Goal: Task Accomplishment & Management: Use online tool/utility

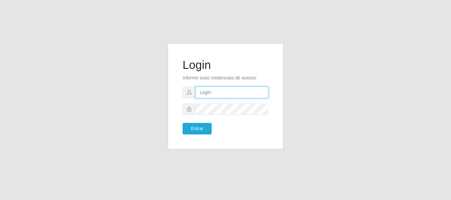
click at [265, 89] on input "text" at bounding box center [231, 93] width 73 height 12
type input "[EMAIL_ADDRESS][DOMAIN_NAME]"
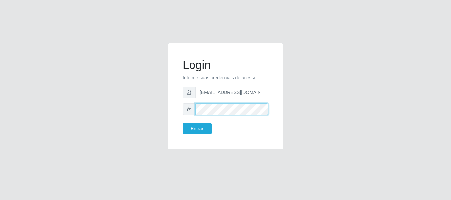
click at [182, 123] on button "Entrar" at bounding box center [196, 129] width 29 height 12
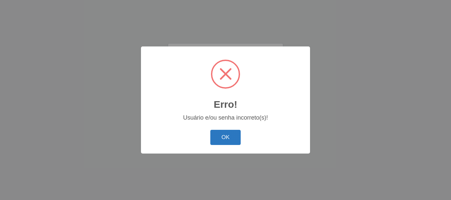
click at [233, 140] on button "OK" at bounding box center [225, 138] width 31 height 16
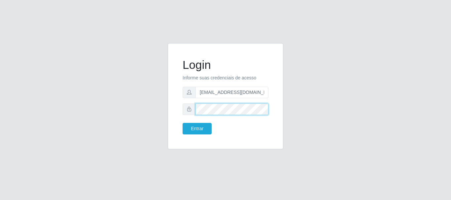
click at [182, 123] on button "Entrar" at bounding box center [196, 129] width 29 height 12
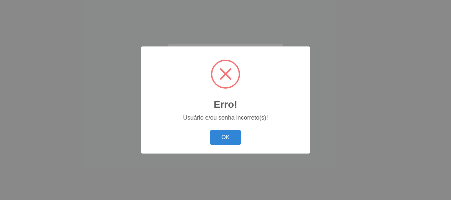
click at [233, 137] on button "OK" at bounding box center [225, 138] width 31 height 16
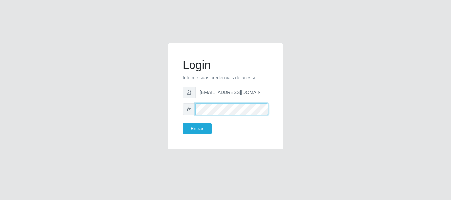
click at [182, 123] on button "Entrar" at bounding box center [196, 129] width 29 height 12
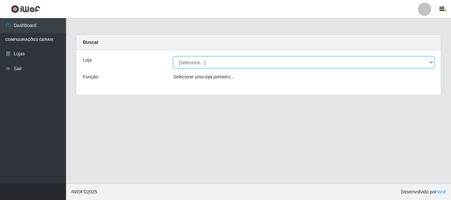
click at [233, 63] on select "[Selecione...] Queiroz Atacadão - [GEOGRAPHIC_DATA]" at bounding box center [303, 63] width 261 height 12
select select "464"
click at [173, 57] on select "[Selecione...] Queiroz Atacadão - [GEOGRAPHIC_DATA]" at bounding box center [303, 63] width 261 height 12
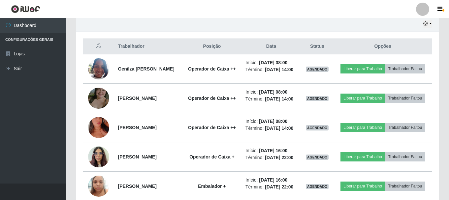
scroll to position [165, 0]
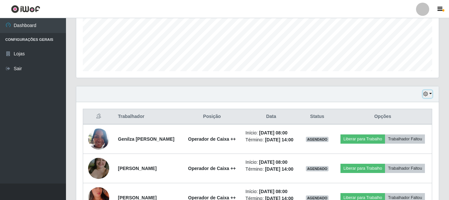
click at [429, 94] on button "button" at bounding box center [427, 94] width 9 height 8
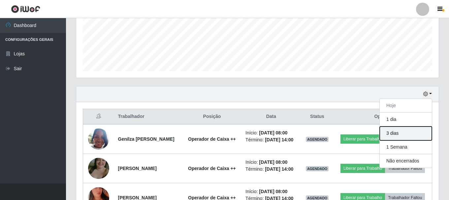
click at [398, 135] on button "3 dias" at bounding box center [406, 134] width 52 height 14
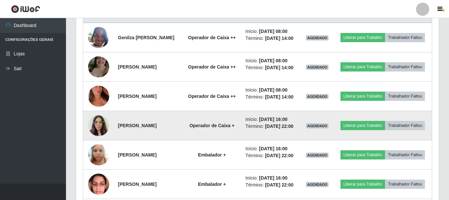
scroll to position [231, 0]
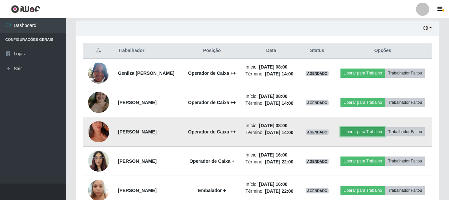
click at [373, 137] on button "Liberar para Trabalho" at bounding box center [363, 131] width 45 height 9
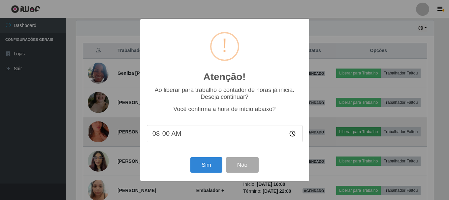
scroll to position [137, 359]
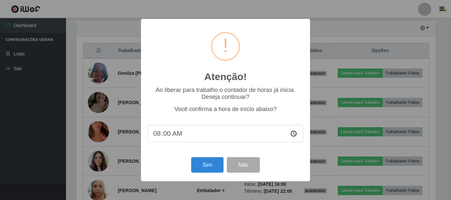
click at [174, 135] on input "08:00" at bounding box center [225, 133] width 156 height 17
click at [159, 134] on input "08:00" at bounding box center [225, 133] width 156 height 17
click at [161, 134] on input "08:00" at bounding box center [225, 133] width 156 height 17
click at [157, 134] on input "08:00" at bounding box center [225, 133] width 156 height 17
click at [166, 136] on input "08:00" at bounding box center [225, 133] width 156 height 17
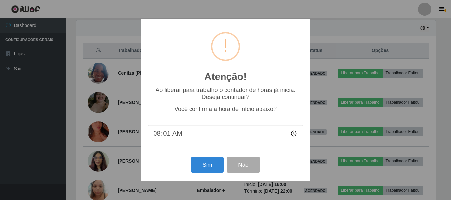
type input "08:14"
click at [209, 163] on button "Sim" at bounding box center [207, 165] width 32 height 16
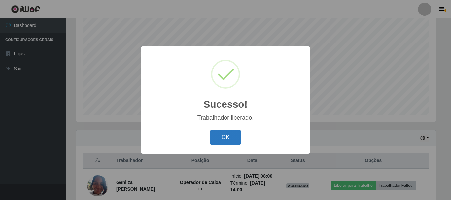
click at [230, 138] on button "OK" at bounding box center [225, 138] width 31 height 16
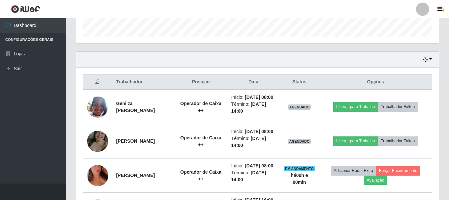
scroll to position [219, 0]
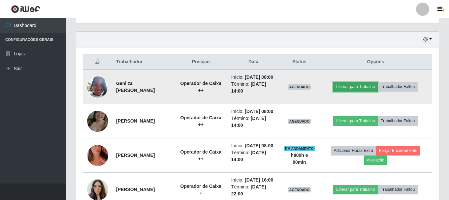
click at [374, 91] on button "Liberar para Trabalho" at bounding box center [355, 86] width 45 height 9
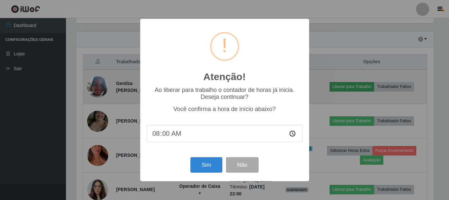
scroll to position [137, 359]
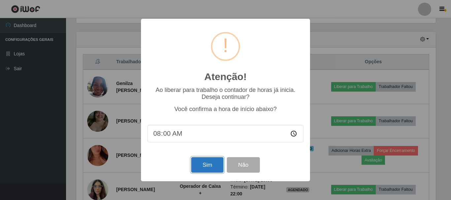
click at [210, 168] on button "Sim" at bounding box center [207, 165] width 32 height 16
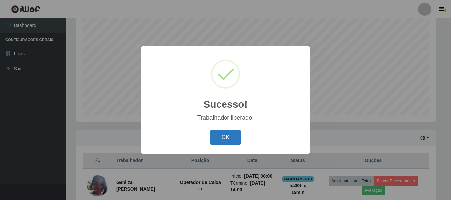
click at [232, 141] on button "OK" at bounding box center [225, 138] width 31 height 16
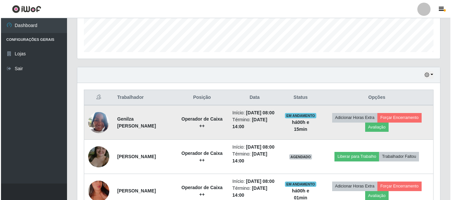
scroll to position [186, 0]
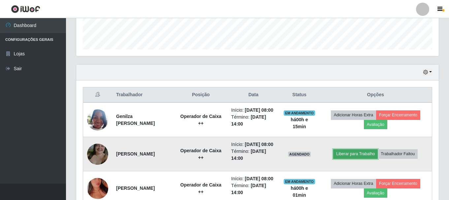
click at [363, 159] on button "Liberar para Trabalho" at bounding box center [355, 153] width 45 height 9
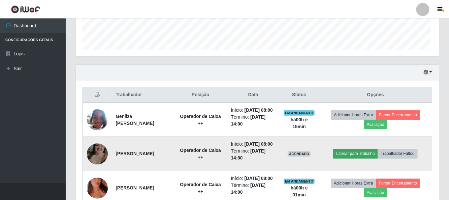
scroll to position [137, 359]
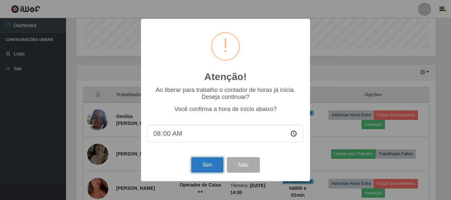
click at [214, 169] on button "Sim" at bounding box center [207, 165] width 32 height 16
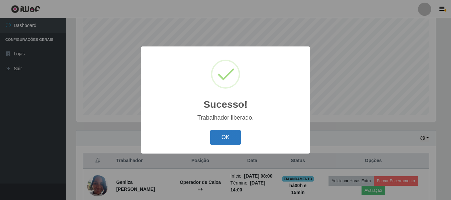
click at [225, 140] on button "OK" at bounding box center [225, 138] width 31 height 16
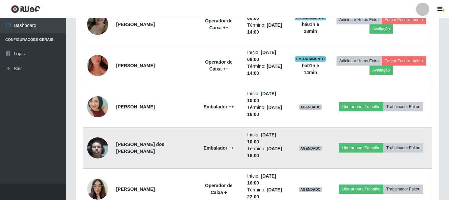
scroll to position [338, 0]
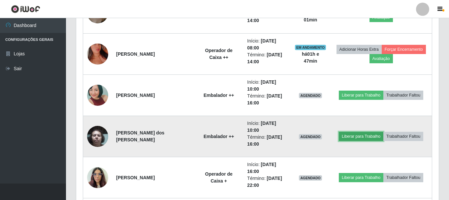
click at [354, 136] on button "Liberar para Trabalho" at bounding box center [361, 136] width 45 height 9
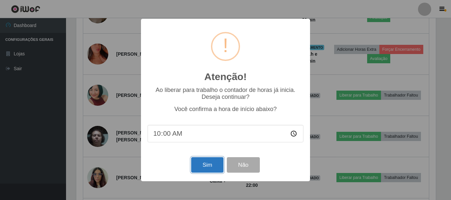
click at [208, 168] on button "Sim" at bounding box center [207, 165] width 32 height 16
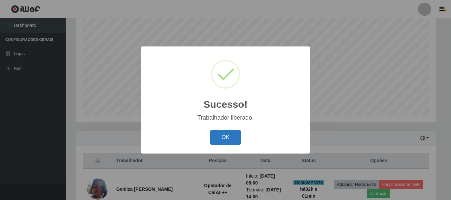
click at [237, 141] on button "OK" at bounding box center [225, 138] width 31 height 16
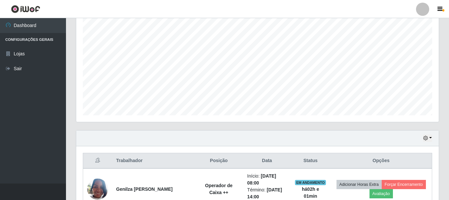
scroll to position [153, 0]
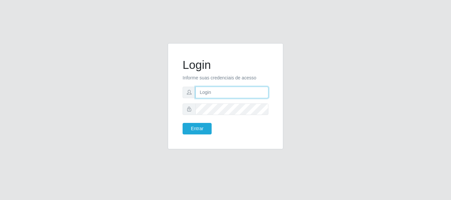
click at [226, 93] on input "text" at bounding box center [231, 93] width 73 height 12
type input "beatriz.barros@queirozatacadao.com.br"
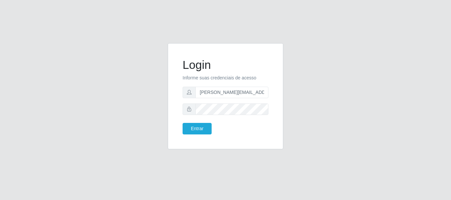
click at [268, 95] on div "Login Informe suas credenciais de acesso beatriz.barros@queirozatacadao.com.br …" at bounding box center [225, 96] width 99 height 90
drag, startPoint x: 266, startPoint y: 92, endPoint x: 257, endPoint y: 94, distance: 8.9
click at [235, 94] on input "beatriz.barros@queirozatacadao.com.br" at bounding box center [231, 93] width 73 height 12
drag, startPoint x: 263, startPoint y: 93, endPoint x: 259, endPoint y: 92, distance: 3.8
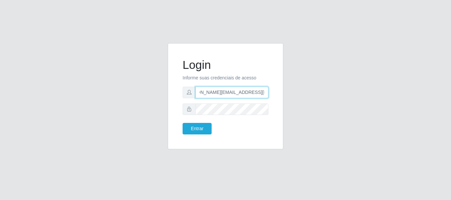
click at [259, 92] on input "beatriz.barros@queirozatacadao.com.br" at bounding box center [231, 93] width 73 height 12
drag, startPoint x: 267, startPoint y: 93, endPoint x: 193, endPoint y: 93, distance: 73.6
click at [193, 93] on div "beatriz.barros@queirozatacadao.com.br" at bounding box center [225, 93] width 86 height 12
click at [254, 92] on input "text" at bounding box center [231, 93] width 73 height 12
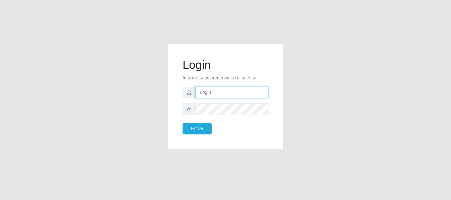
type input "[EMAIL_ADDRESS][DOMAIN_NAME]"
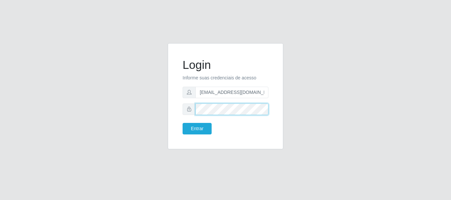
click at [182, 123] on button "Entrar" at bounding box center [196, 129] width 29 height 12
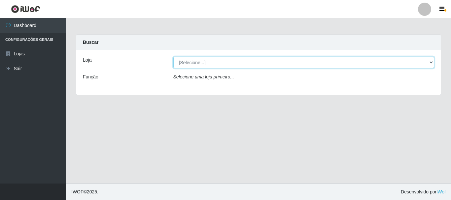
click at [431, 60] on select "[Selecione...] Queiroz Atacadão - [GEOGRAPHIC_DATA]" at bounding box center [303, 63] width 261 height 12
select select "464"
click at [173, 57] on select "[Selecione...] Queiroz Atacadão - [GEOGRAPHIC_DATA]" at bounding box center [303, 63] width 261 height 12
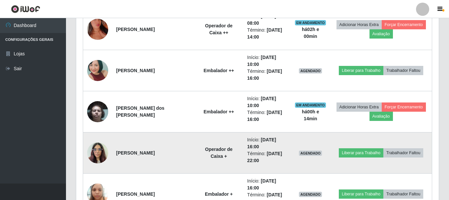
scroll to position [396, 0]
